Goal: Information Seeking & Learning: Learn about a topic

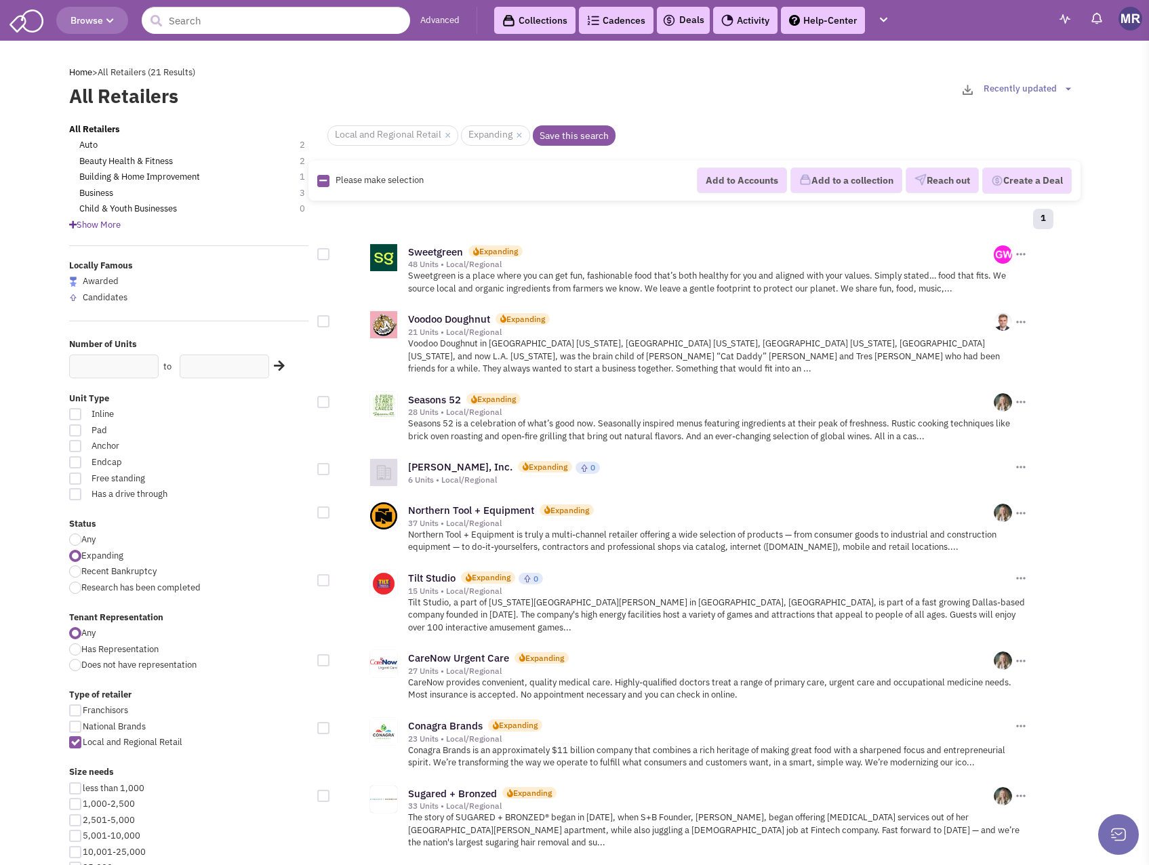
click at [332, 5] on header "Browse Advanced Collections Cadences 0 Deals Activity Help-Center Calendar" at bounding box center [574, 20] width 1149 height 41
click at [302, 7] on input "text" at bounding box center [276, 20] width 268 height 27
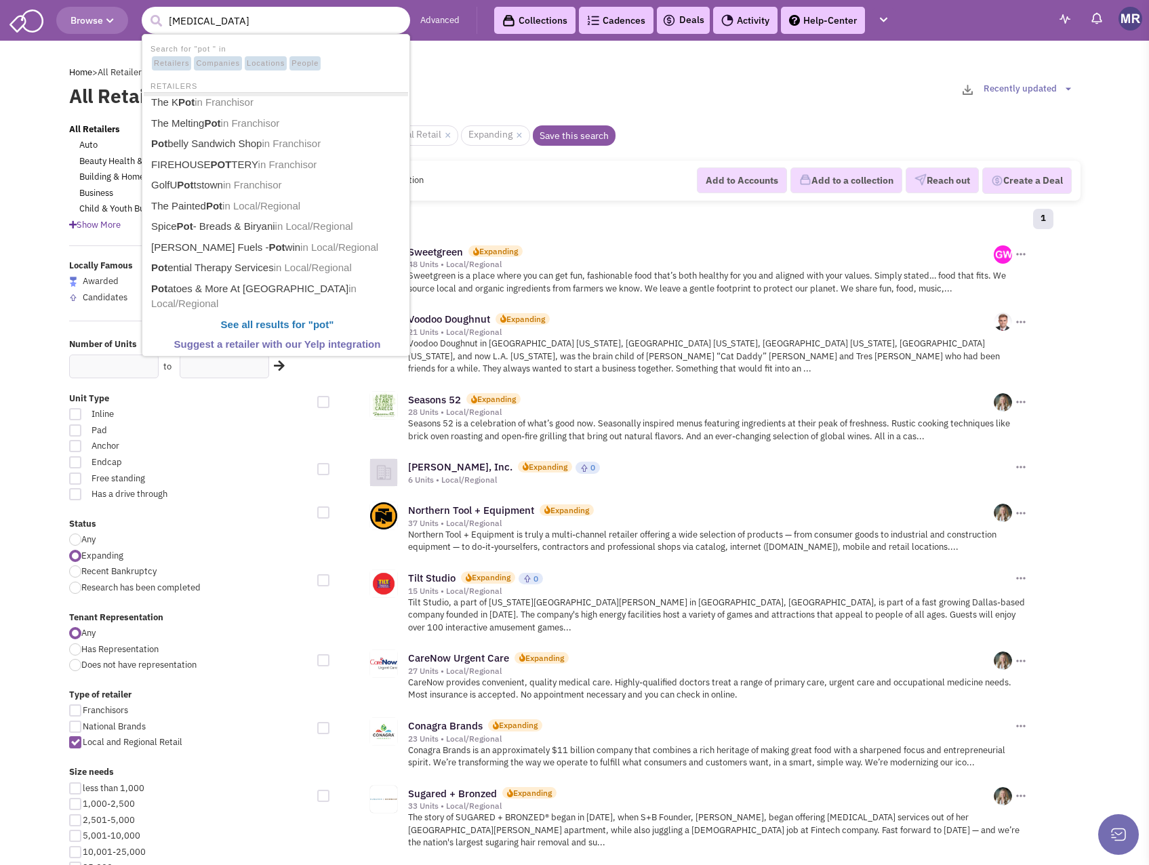
type input "[MEDICAL_DATA]"
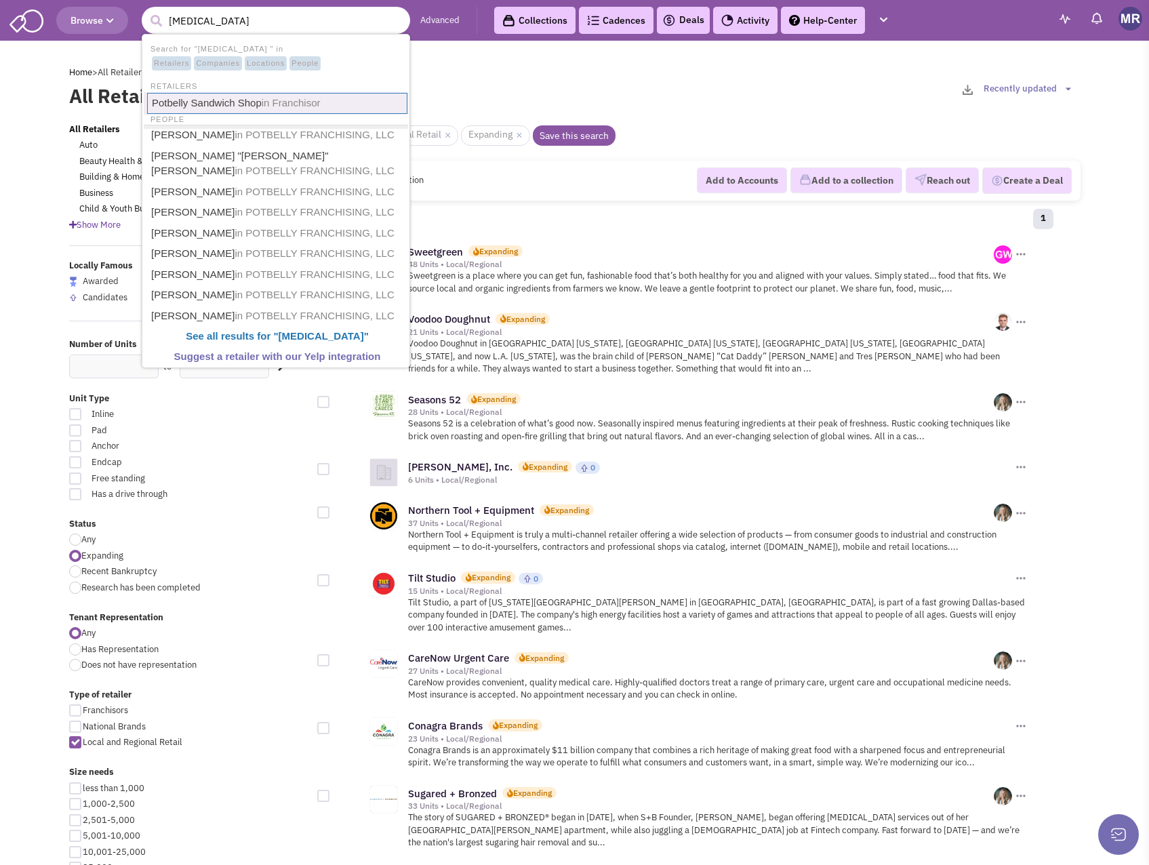
click at [262, 108] on span "in Franchisor" at bounding box center [291, 103] width 59 height 12
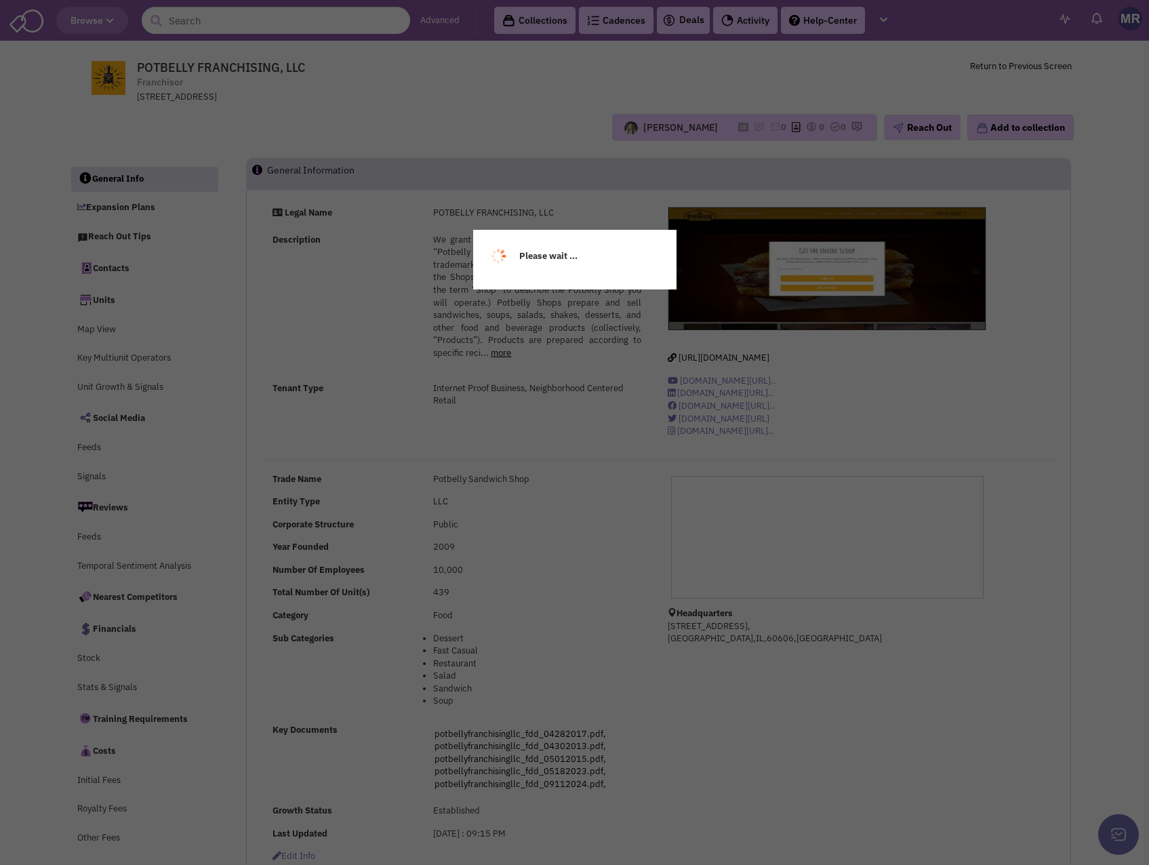
select select
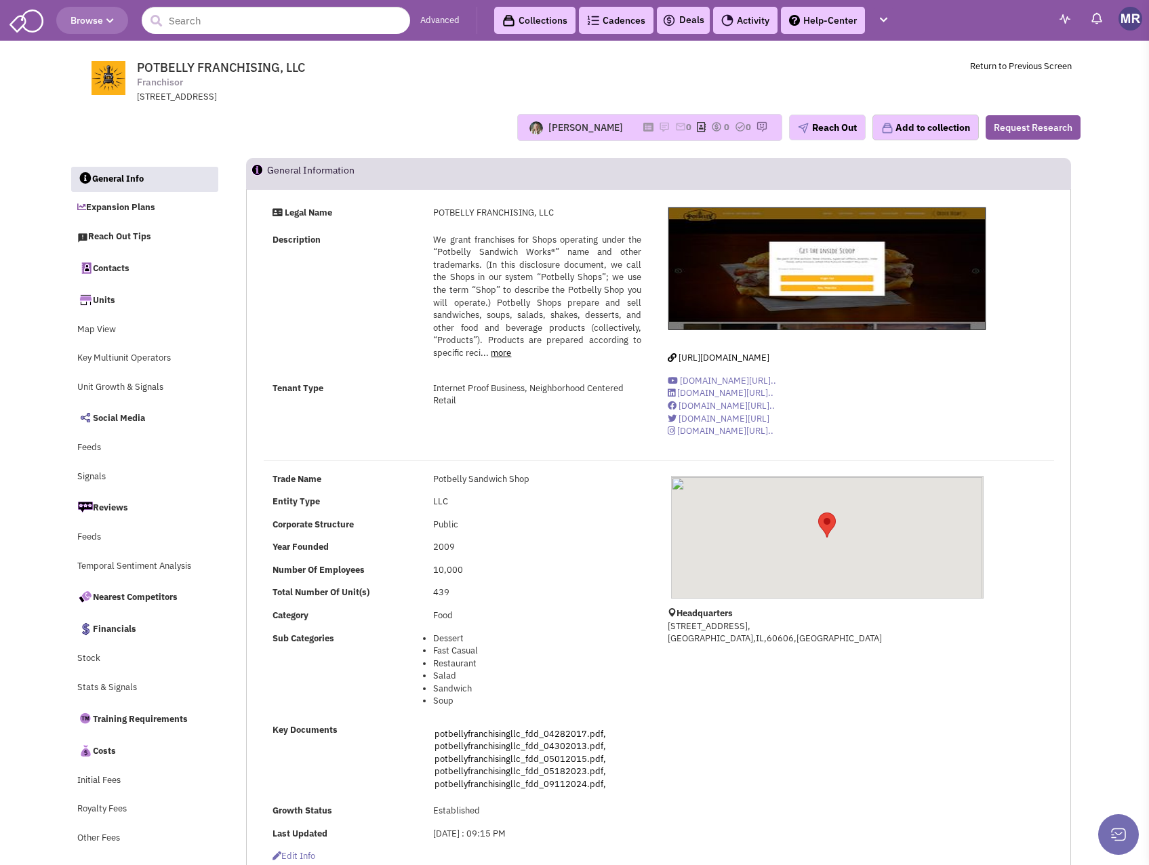
select select
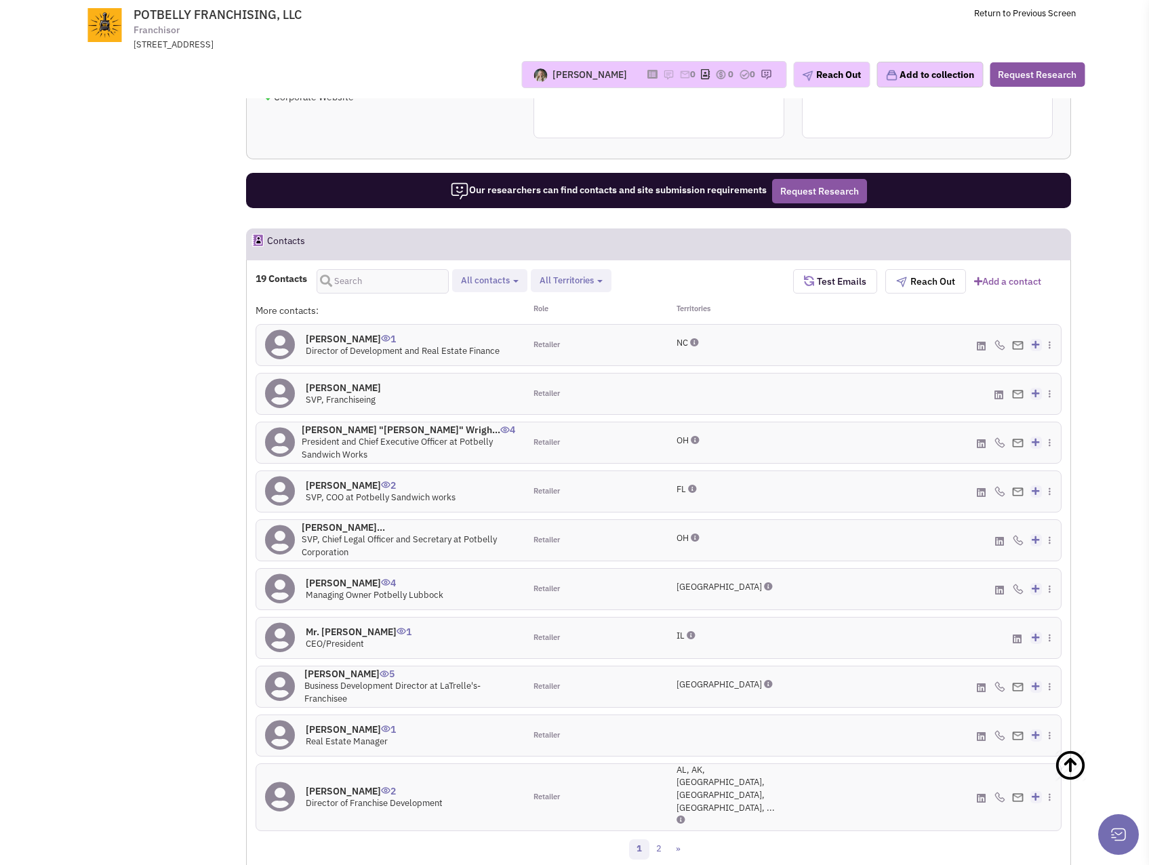
scroll to position [1357, 0]
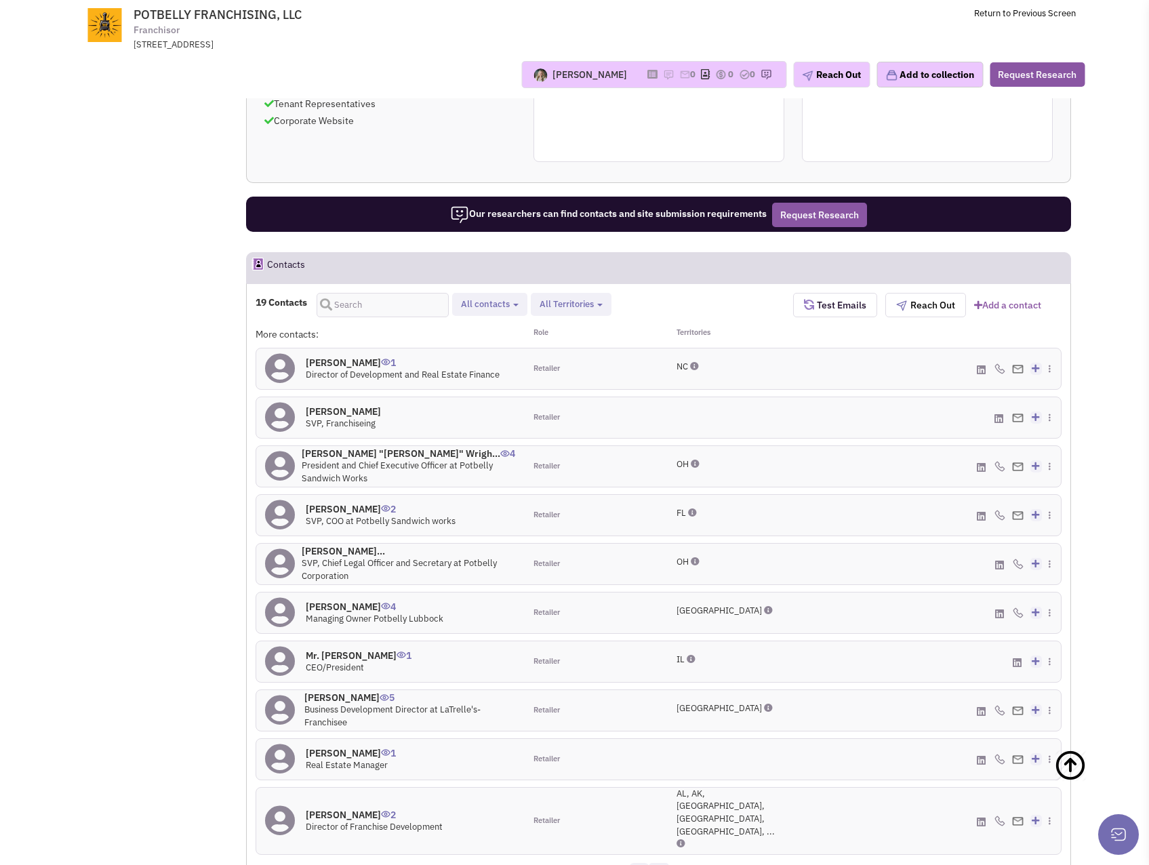
click at [663, 863] on link "2" at bounding box center [659, 873] width 20 height 20
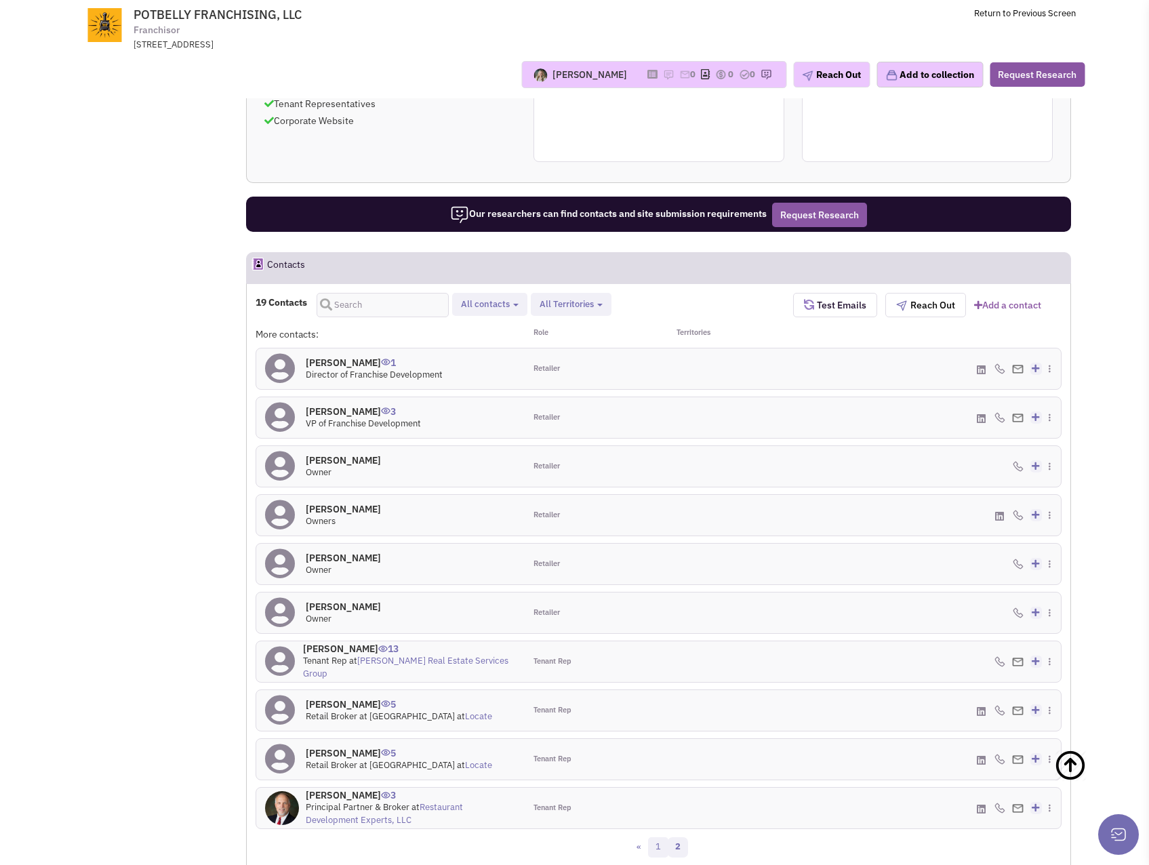
click at [664, 837] on link "1" at bounding box center [658, 847] width 20 height 20
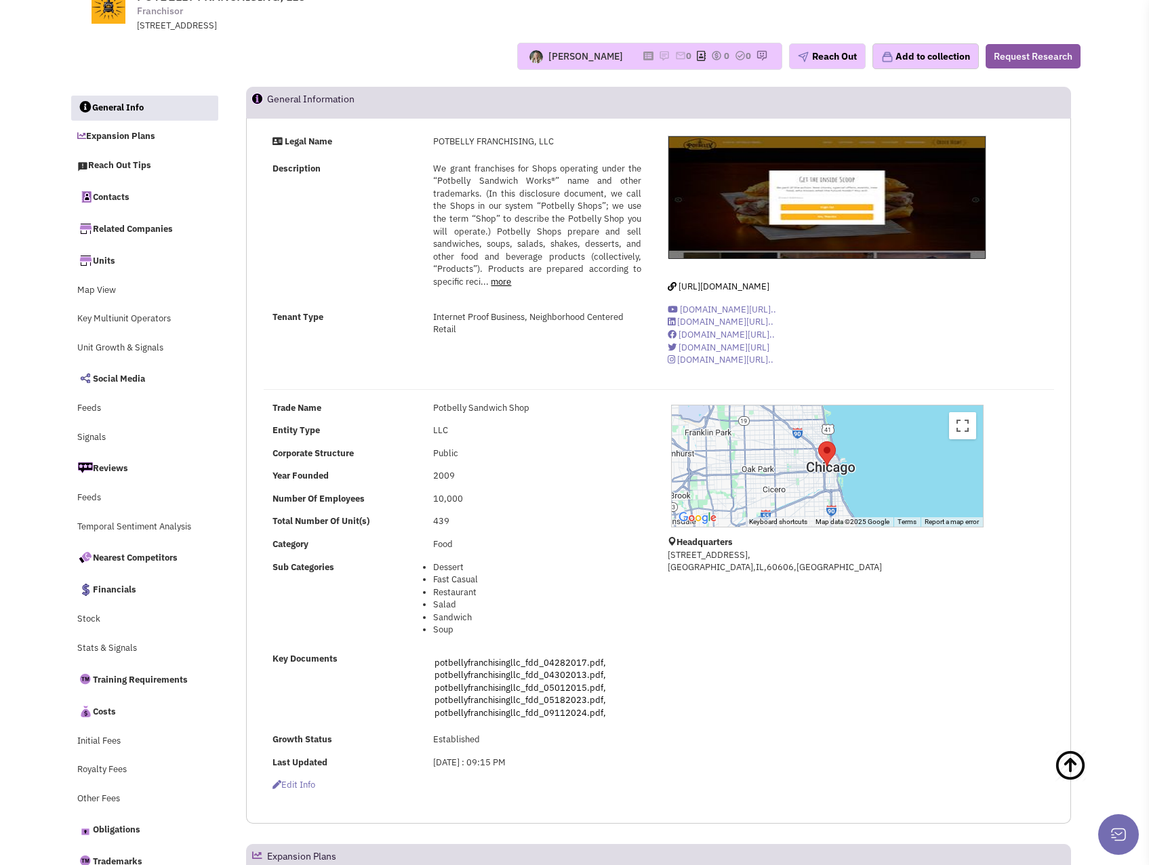
scroll to position [0, 0]
